Goal: Book appointment/travel/reservation

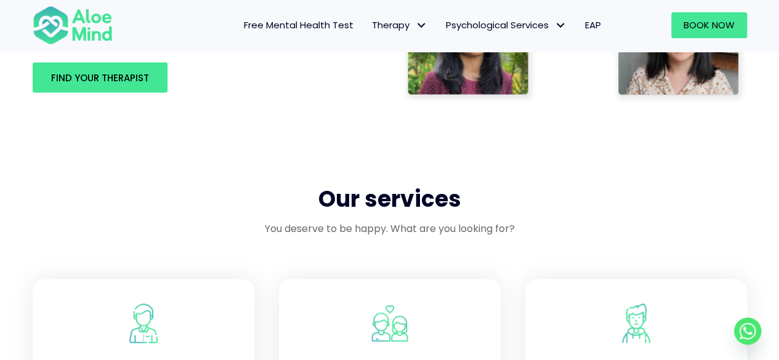
scroll to position [866, 0]
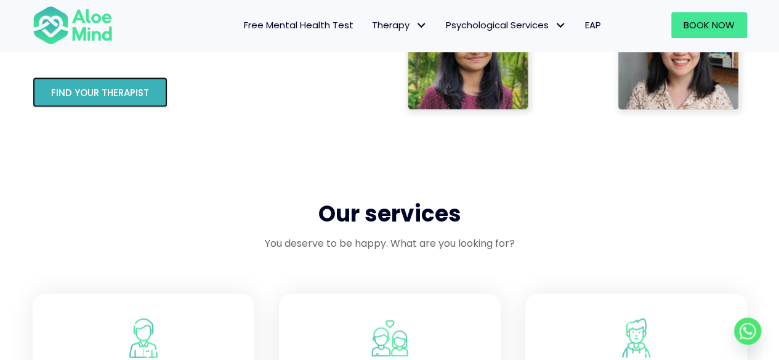
click at [124, 97] on span "Find your therapist" at bounding box center [100, 92] width 98 height 13
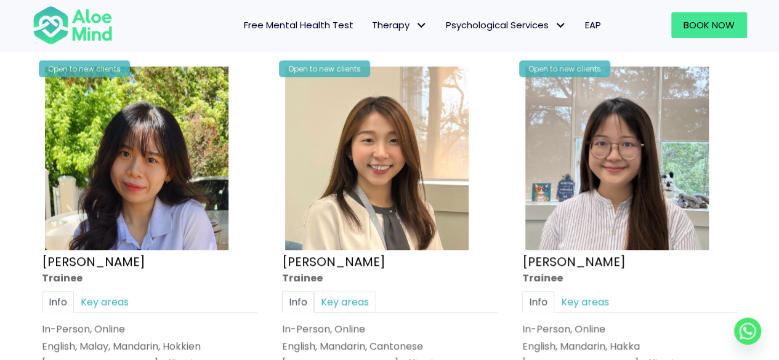
scroll to position [684, 0]
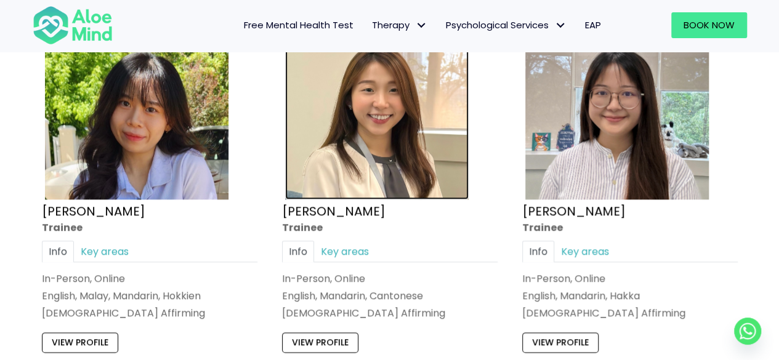
click at [323, 171] on img at bounding box center [377, 108] width 184 height 184
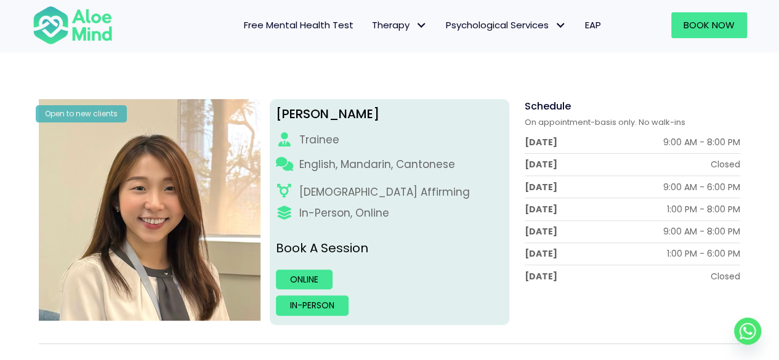
scroll to position [144, 0]
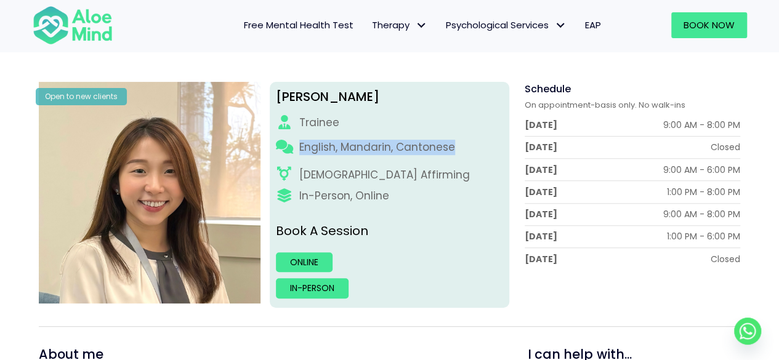
drag, startPoint x: 299, startPoint y: 145, endPoint x: 459, endPoint y: 149, distance: 159.6
click at [459, 149] on div "English, Mandarin, Cantonese" at bounding box center [389, 151] width 227 height 22
copy p "English, Mandarin, Cantonese"
click at [370, 186] on div "Tracy Trainee English, Mandarin, Cantonese LGBTQ Affirming In-Person, Online Bo…" at bounding box center [390, 195] width 240 height 226
drag, startPoint x: 391, startPoint y: 195, endPoint x: 299, endPoint y: 196, distance: 91.8
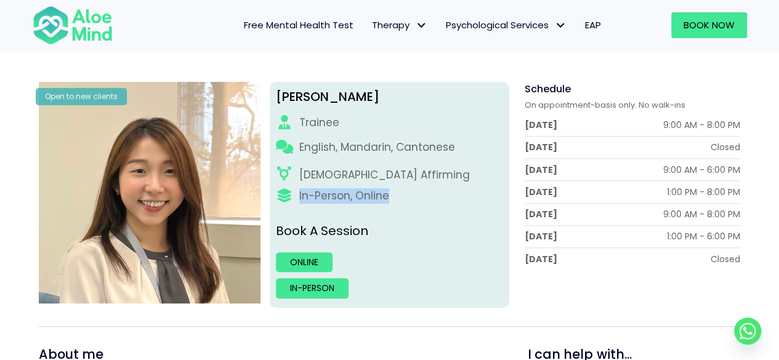
click at [299, 196] on div "In-Person, Online" at bounding box center [389, 196] width 227 height 15
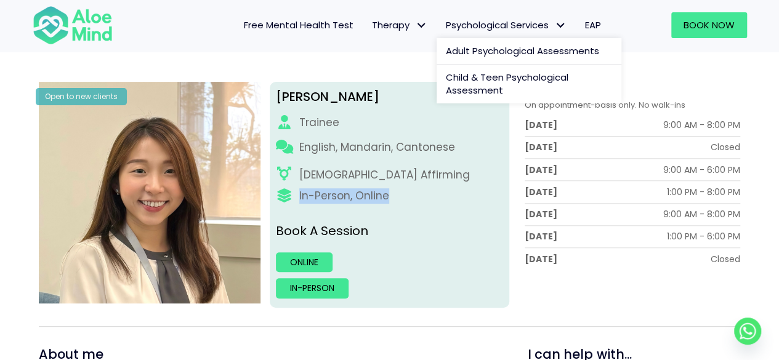
copy div "In-Person, Online"
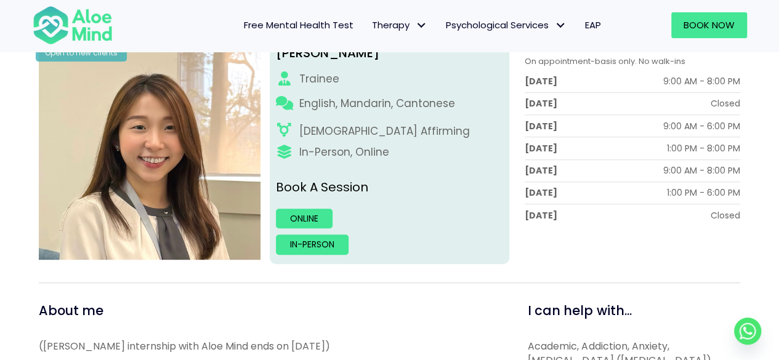
click at [577, 185] on div "Saturday 1:00 PM - 6:00 PM" at bounding box center [632, 193] width 215 height 22
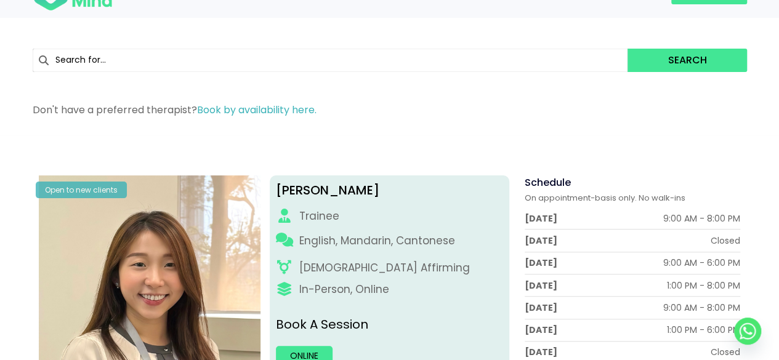
scroll to position [62, 0]
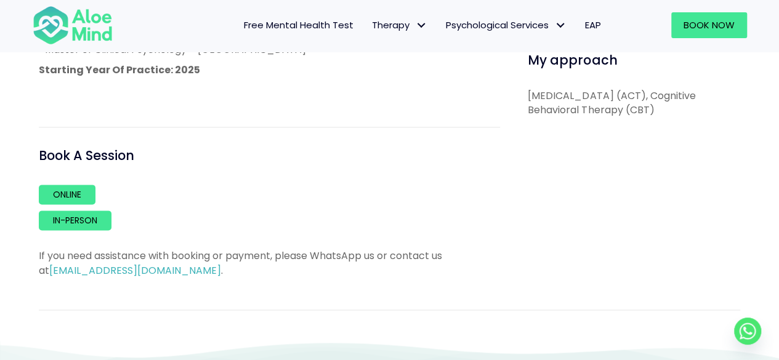
scroll to position [725, 0]
